Goal: Information Seeking & Learning: Learn about a topic

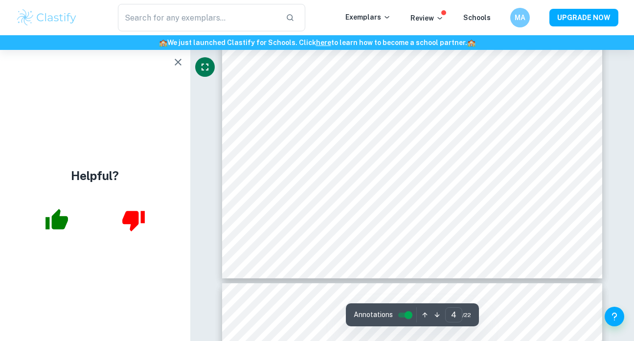
scroll to position [2071, 0]
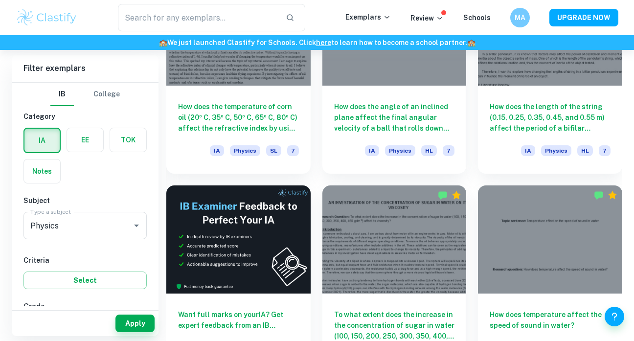
scroll to position [1391, 0]
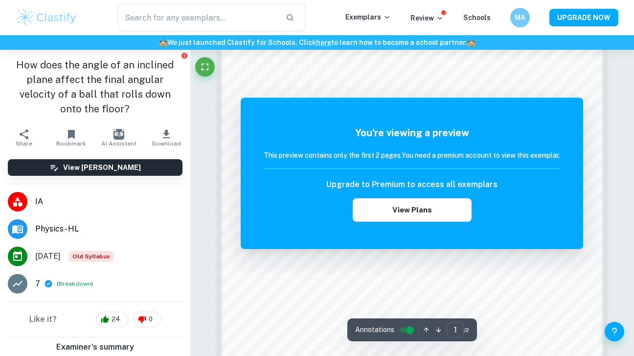
scroll to position [564, 0]
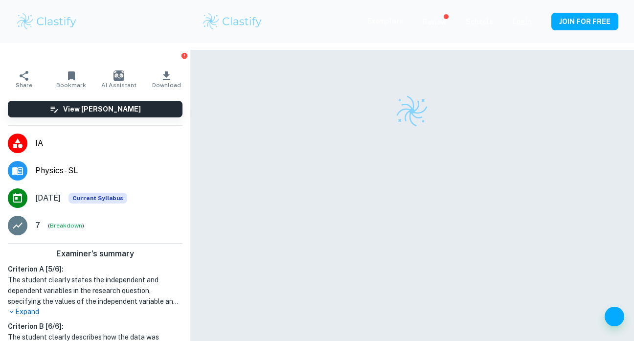
checkbox input "true"
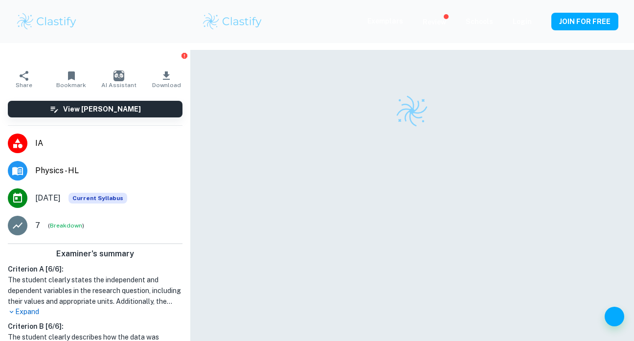
checkbox input "true"
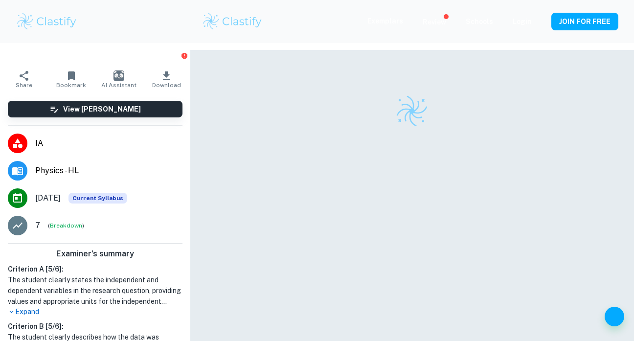
scroll to position [50, 0]
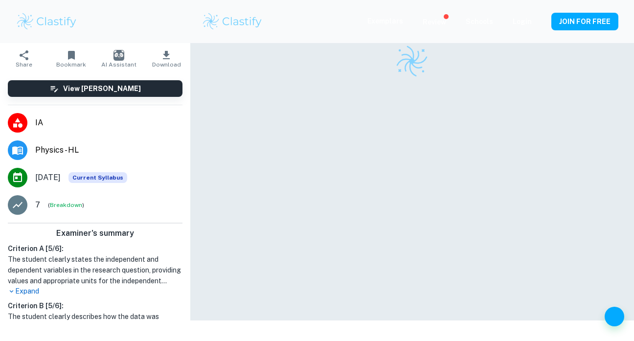
checkbox input "true"
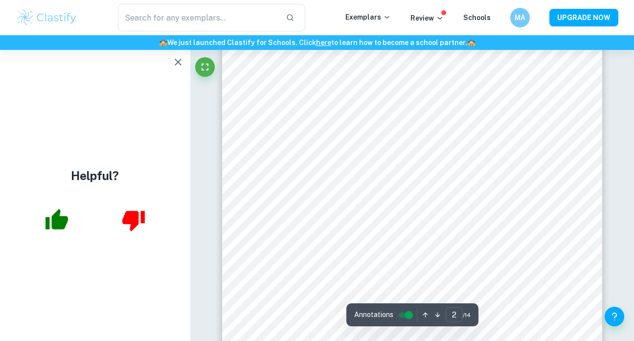
scroll to position [858, 0]
click at [176, 61] on icon "button" at bounding box center [178, 62] width 12 height 12
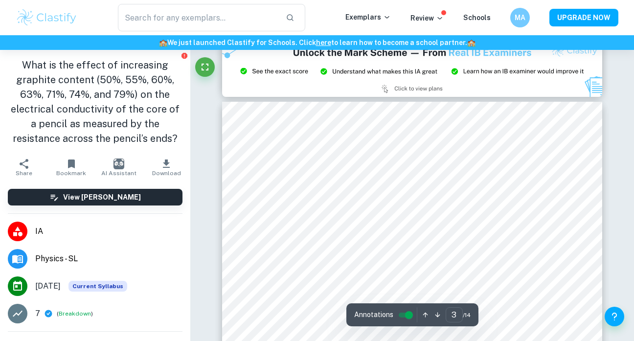
scroll to position [1247, 0]
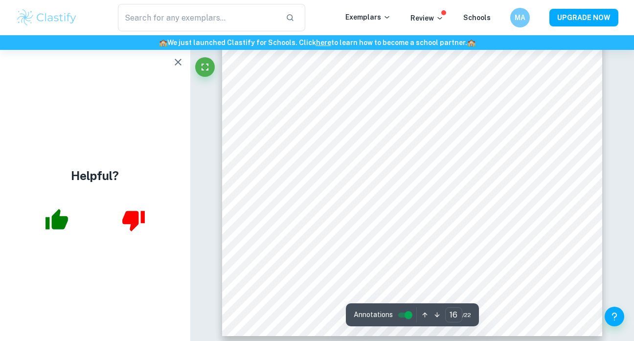
scroll to position [8648, 0]
